Goal: Find specific page/section: Find specific page/section

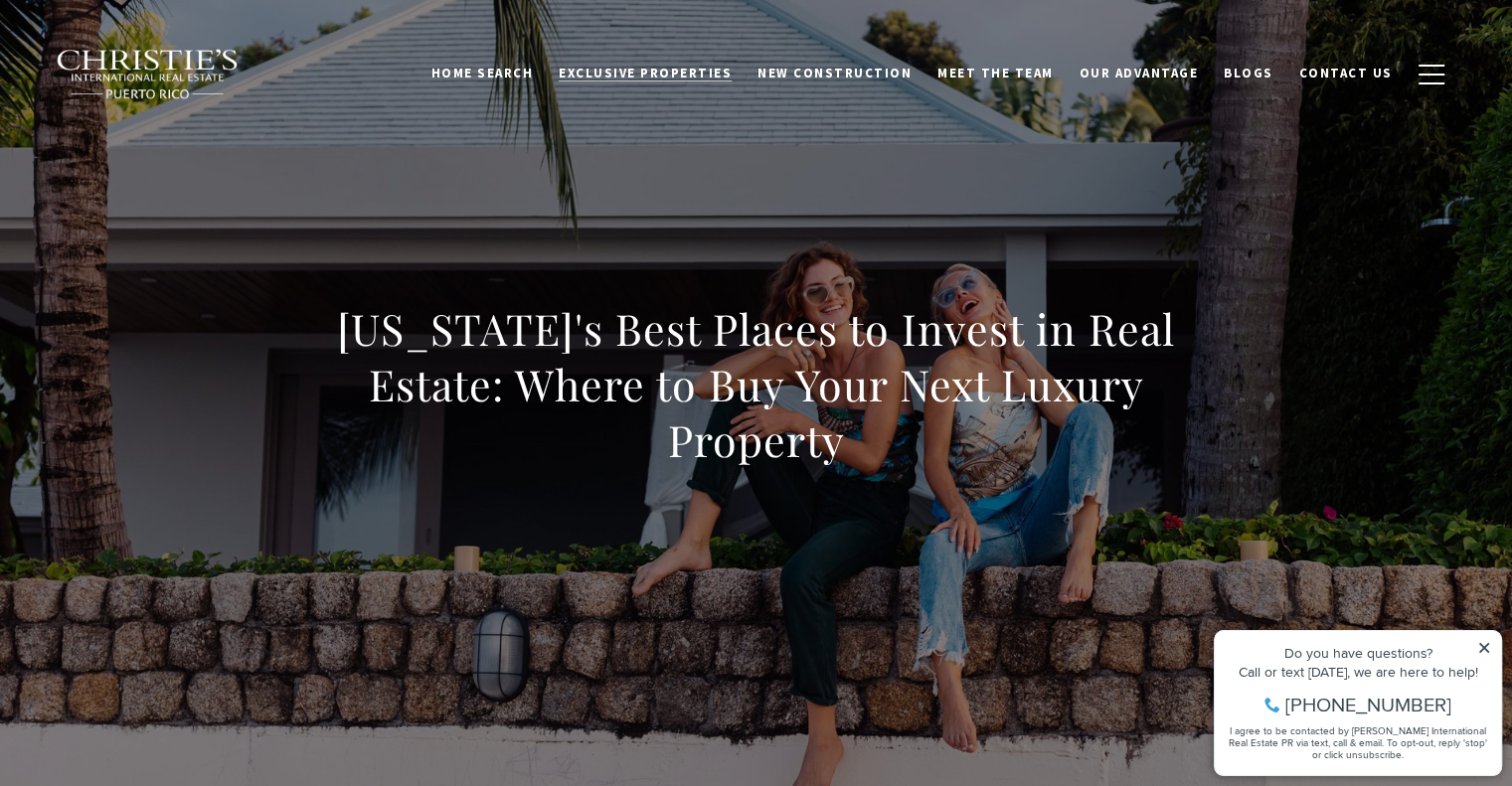
click at [709, 89] on link "Exclusive Properties" at bounding box center [645, 74] width 199 height 38
click at [844, 75] on span "New Construction" at bounding box center [834, 73] width 154 height 17
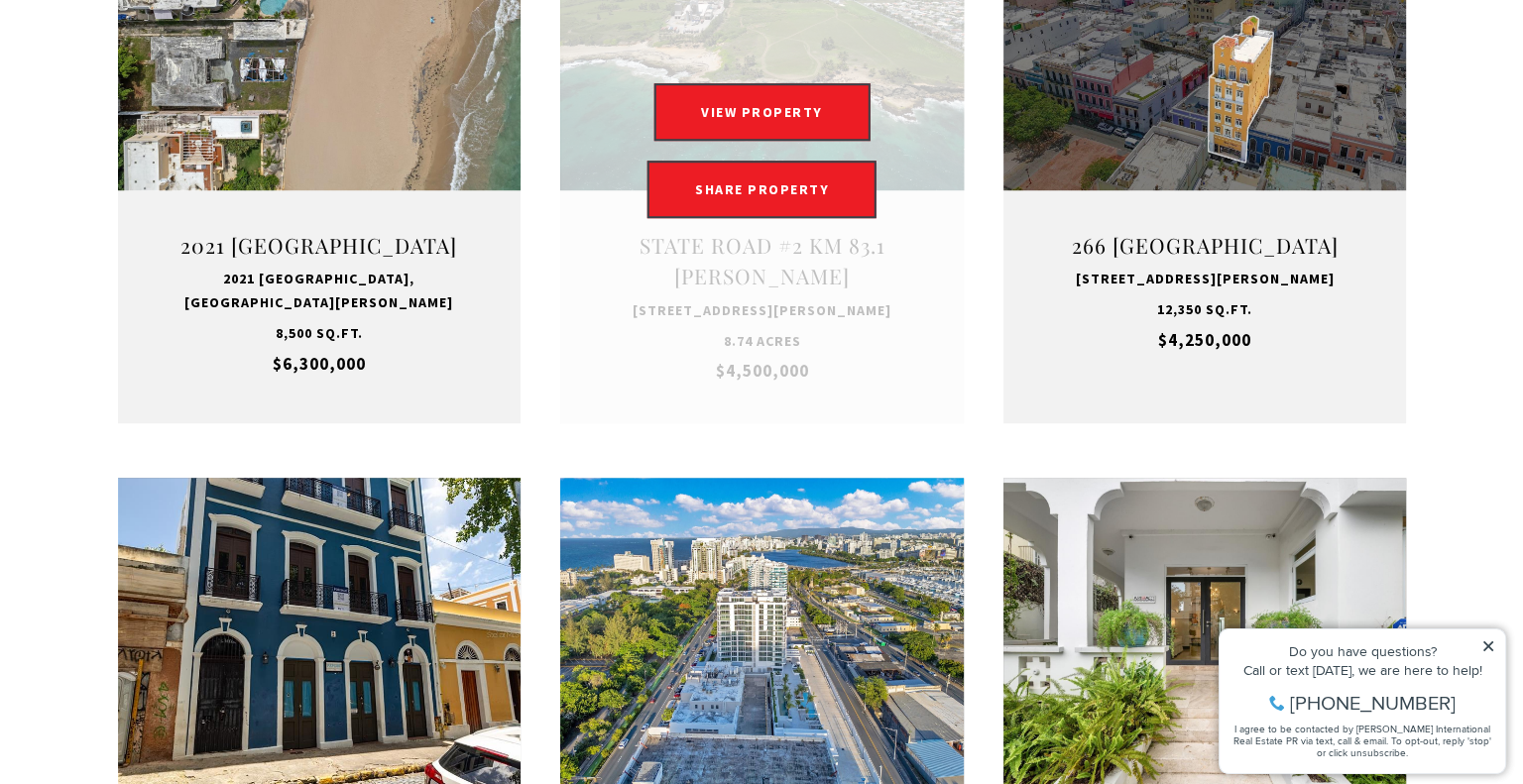
scroll to position [1784, 0]
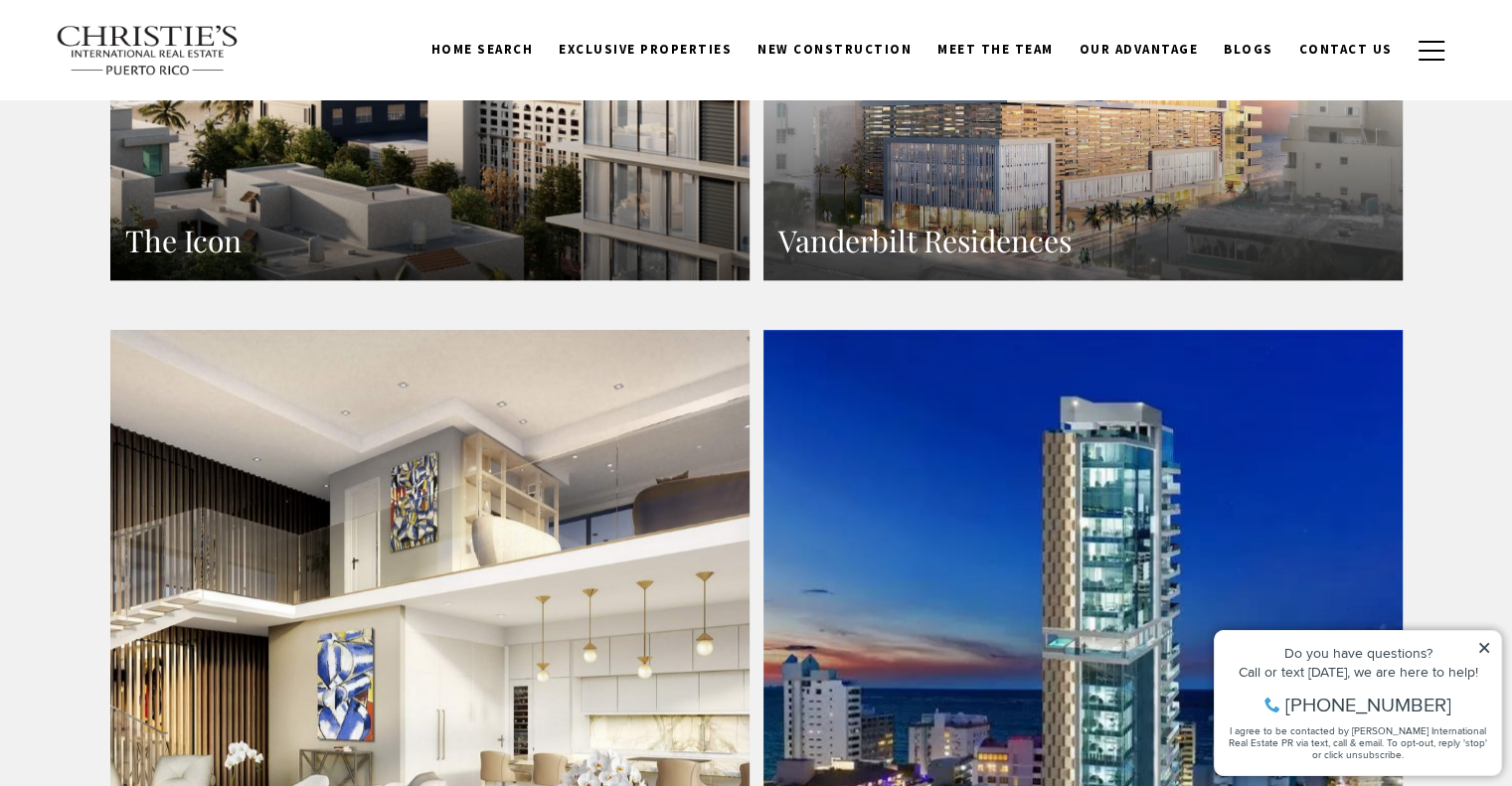
scroll to position [1391, 0]
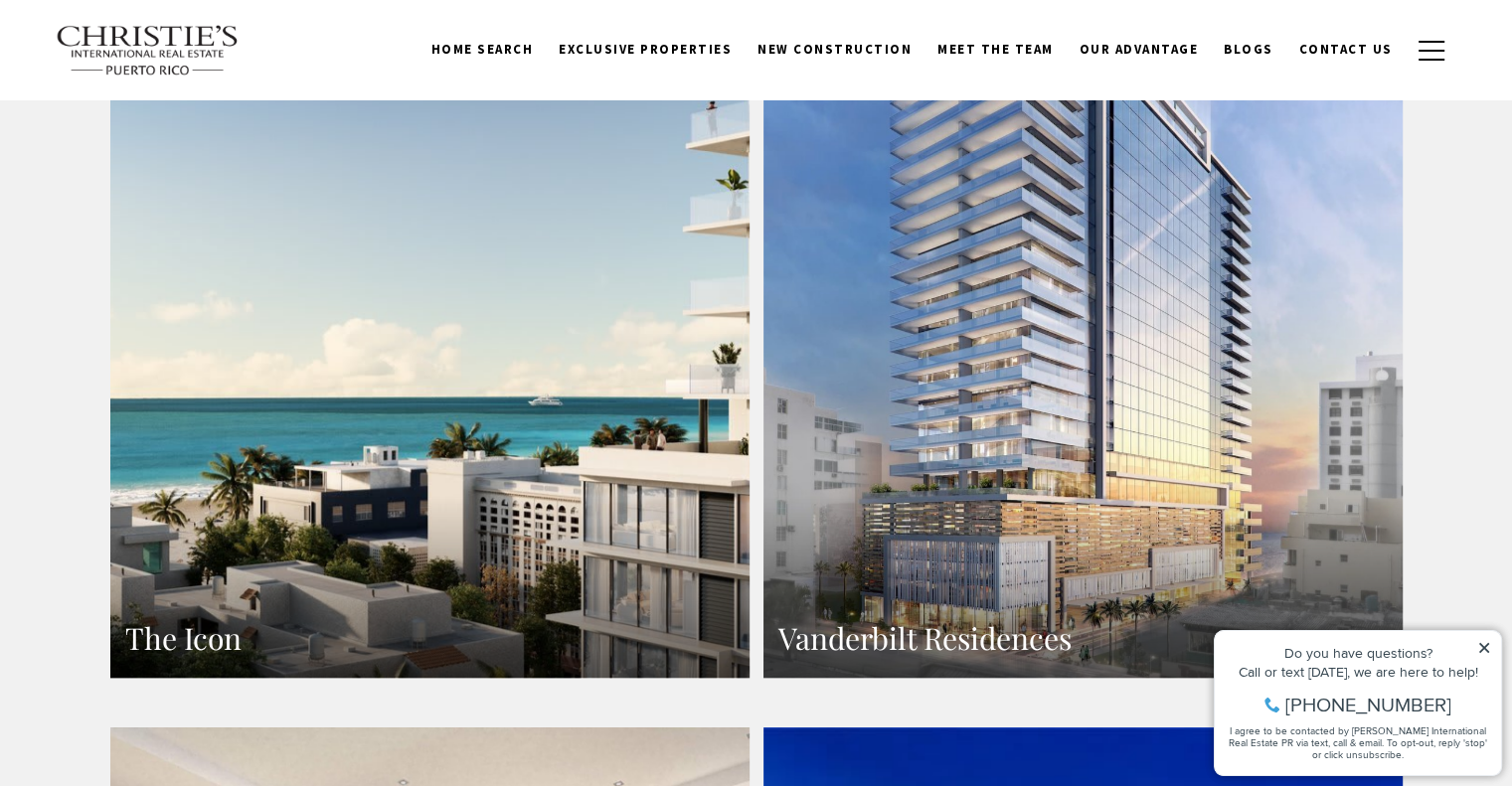
click at [610, 286] on link "The Icon" at bounding box center [430, 288] width 639 height 780
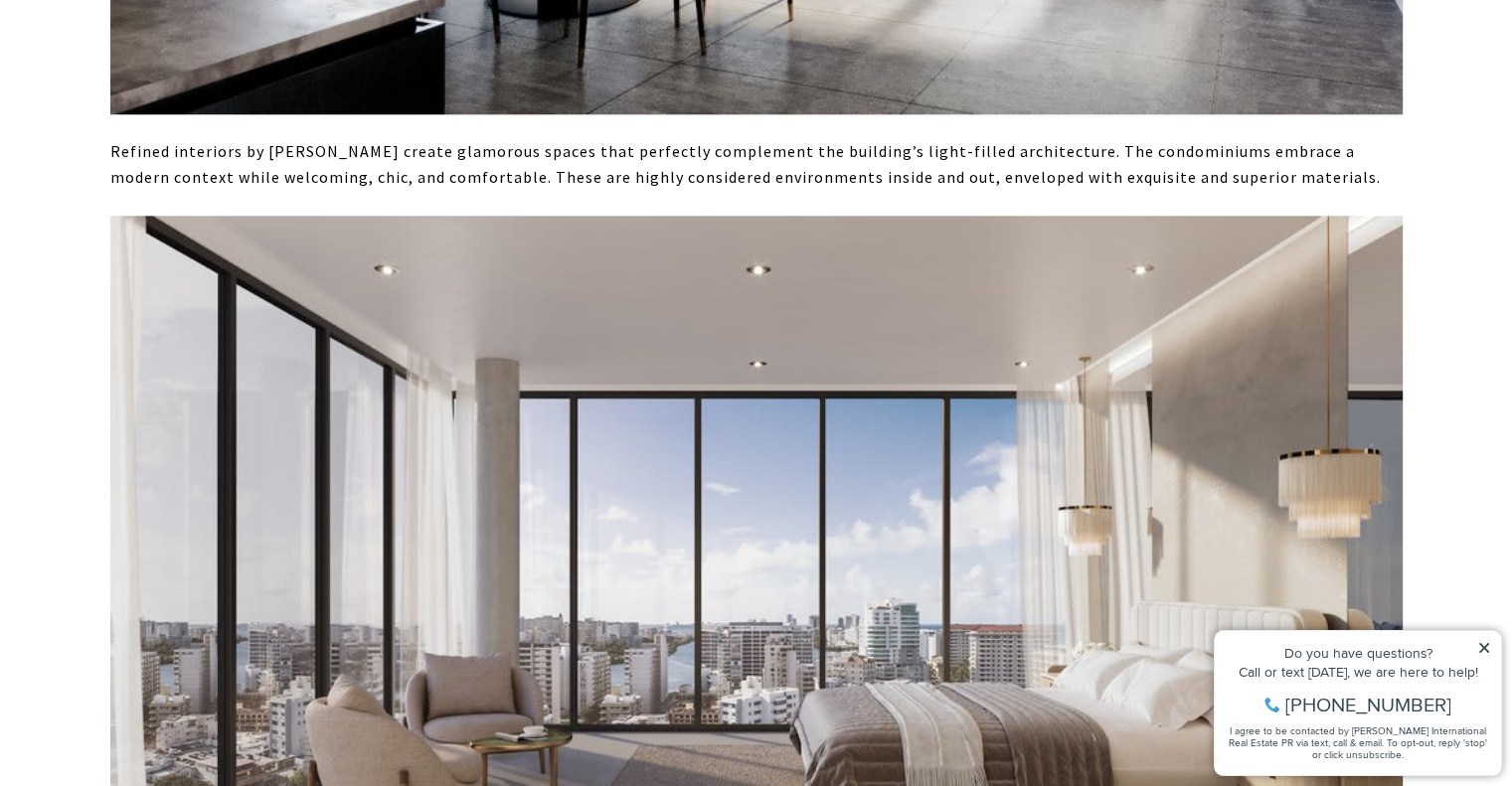
scroll to position [2385, 0]
